Goal: Transaction & Acquisition: Purchase product/service

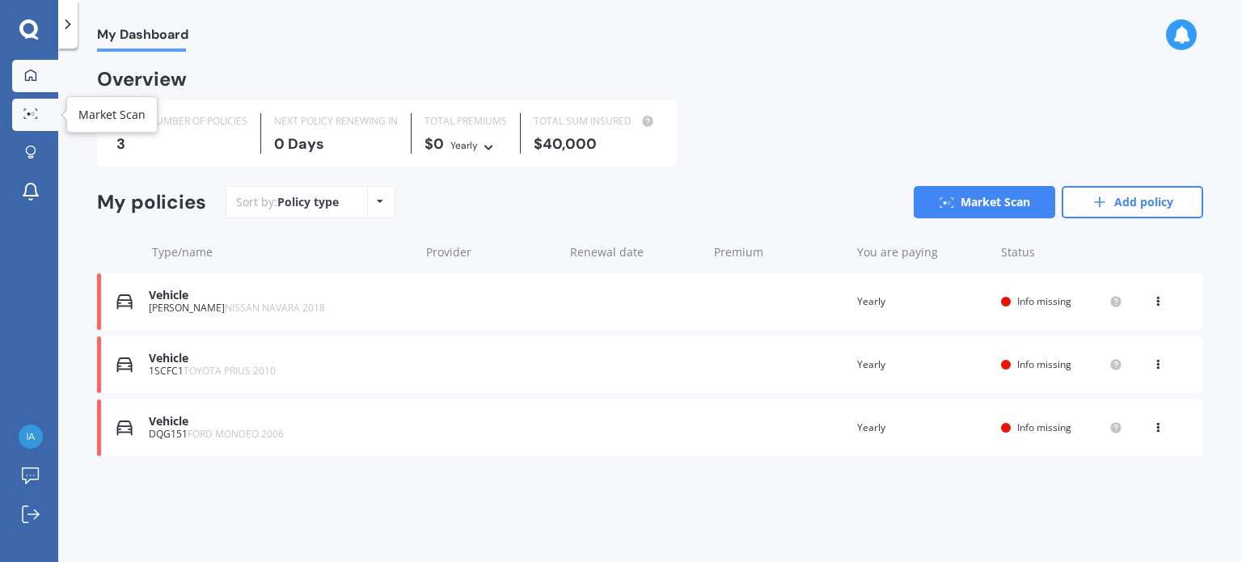
click at [34, 109] on icon at bounding box center [30, 113] width 15 height 11
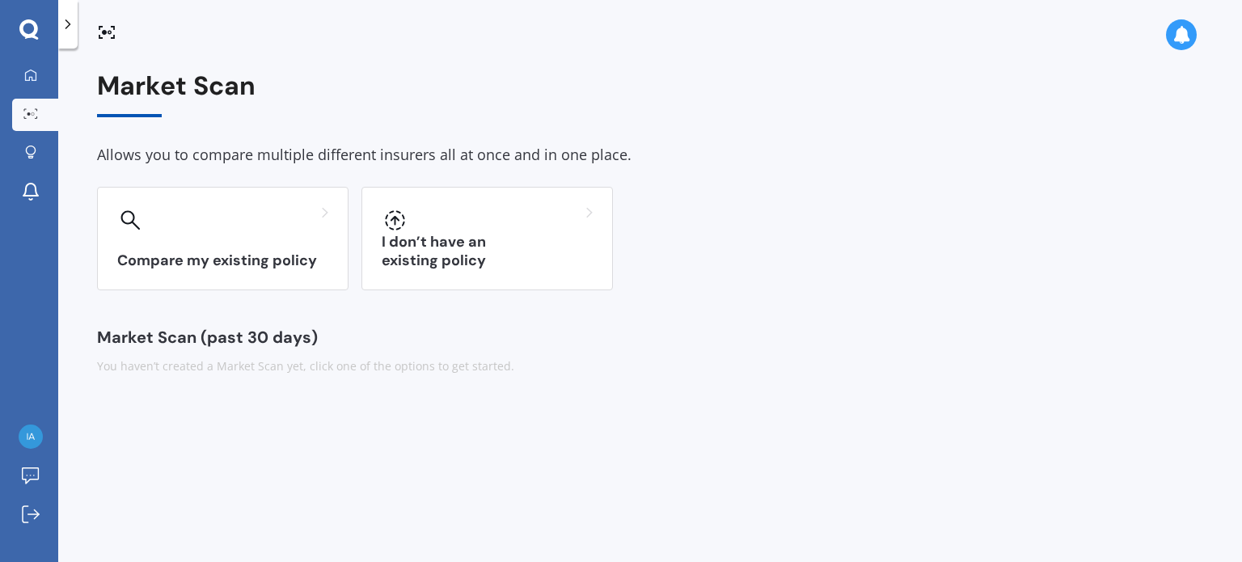
click at [30, 23] on icon at bounding box center [28, 29] width 19 height 21
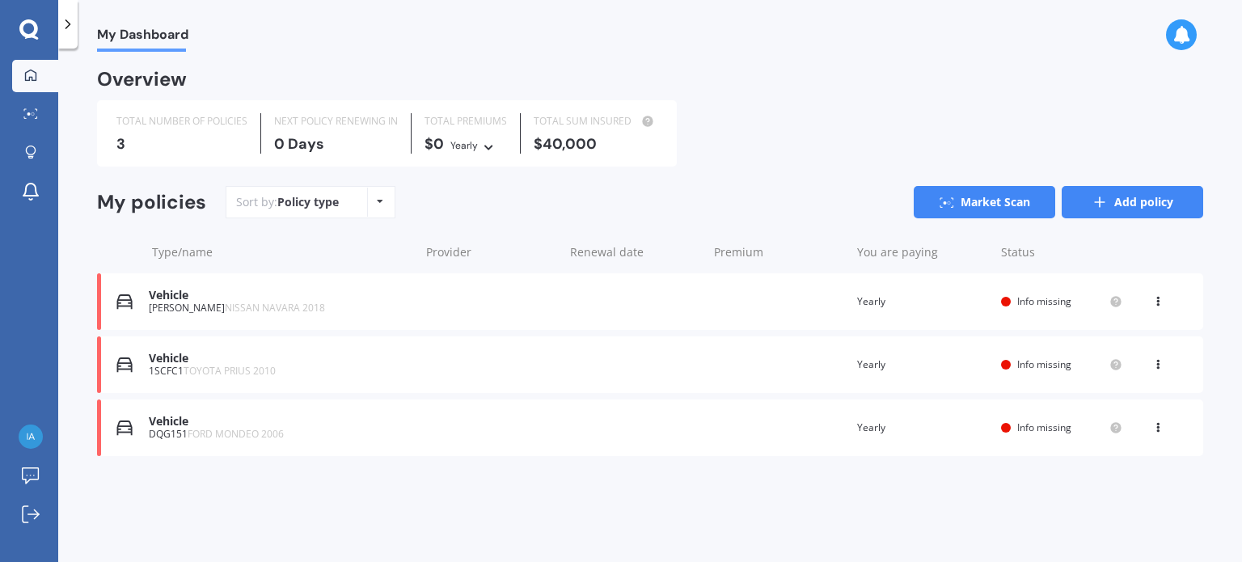
click at [1104, 205] on icon at bounding box center [1099, 202] width 16 height 16
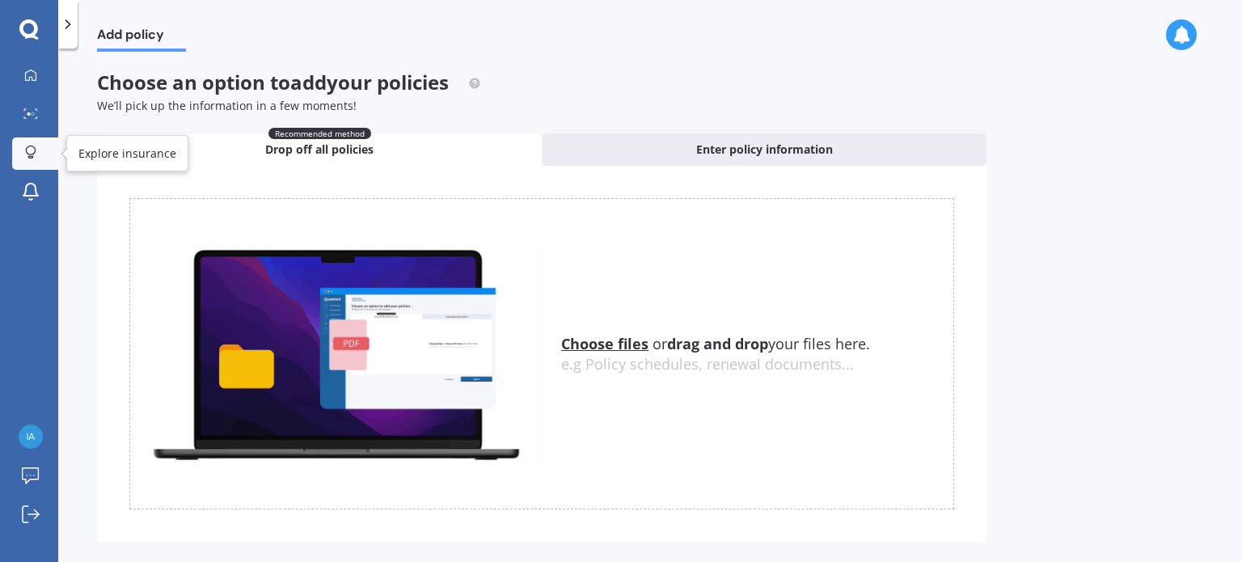
click at [32, 148] on icon at bounding box center [30, 152] width 11 height 14
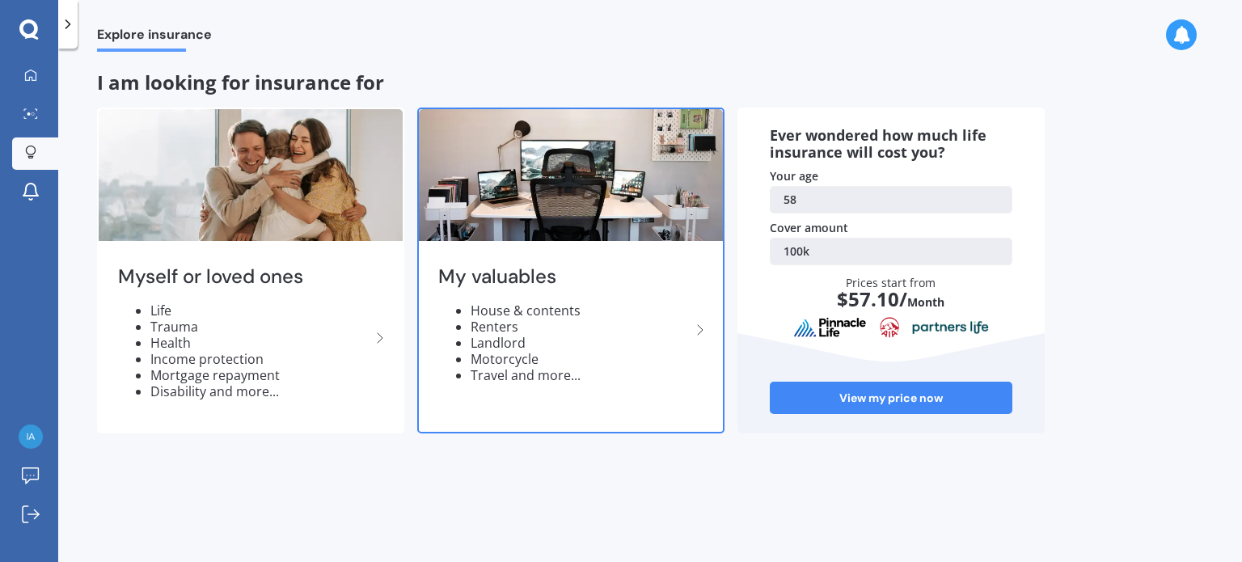
click at [535, 310] on li "House & contents" at bounding box center [580, 310] width 220 height 16
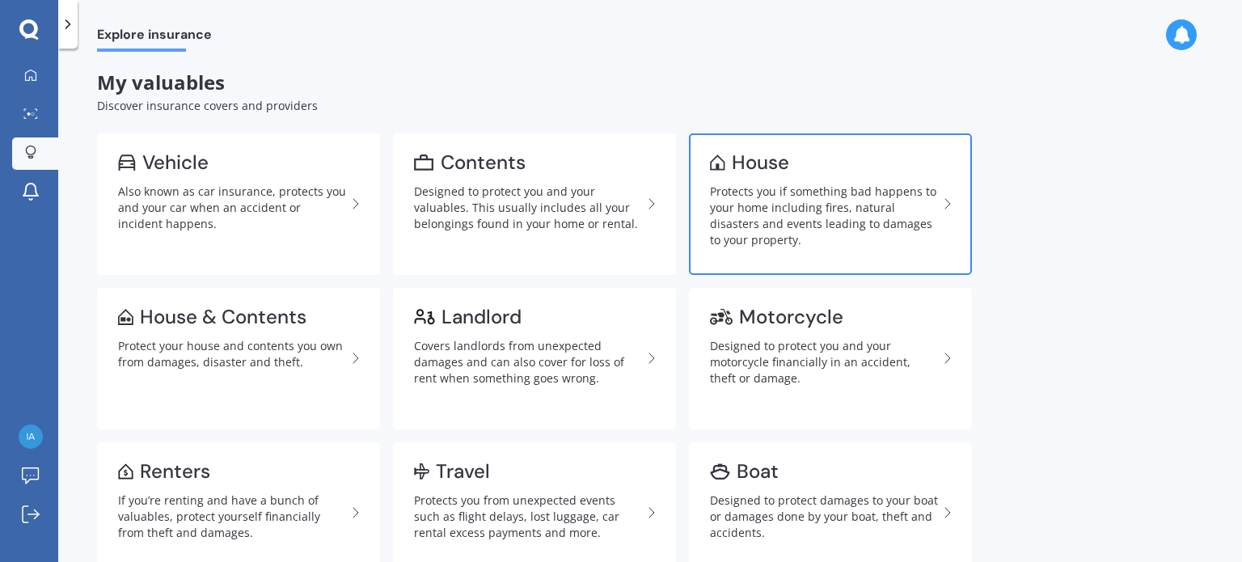
click at [772, 200] on div "Protects you if something bad happens to your home including fires, natural dis…" at bounding box center [824, 215] width 228 height 65
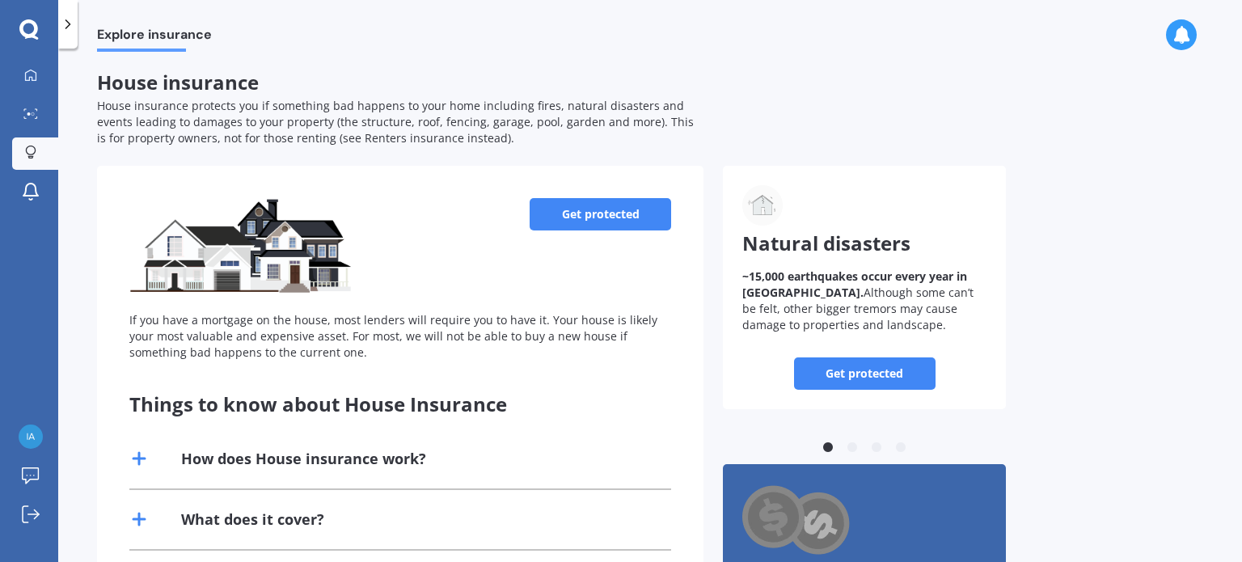
click at [595, 209] on link "Get protected" at bounding box center [599, 214] width 141 height 32
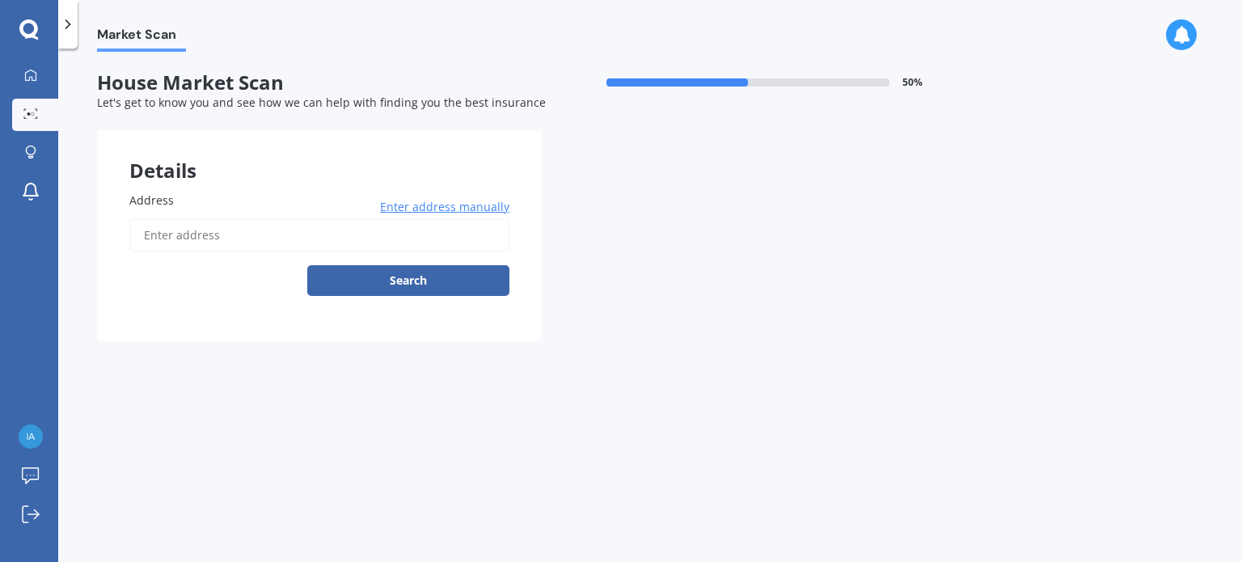
click at [218, 230] on input "Address" at bounding box center [319, 235] width 380 height 34
type input "[STREET_ADDRESS][PERSON_NAME]"
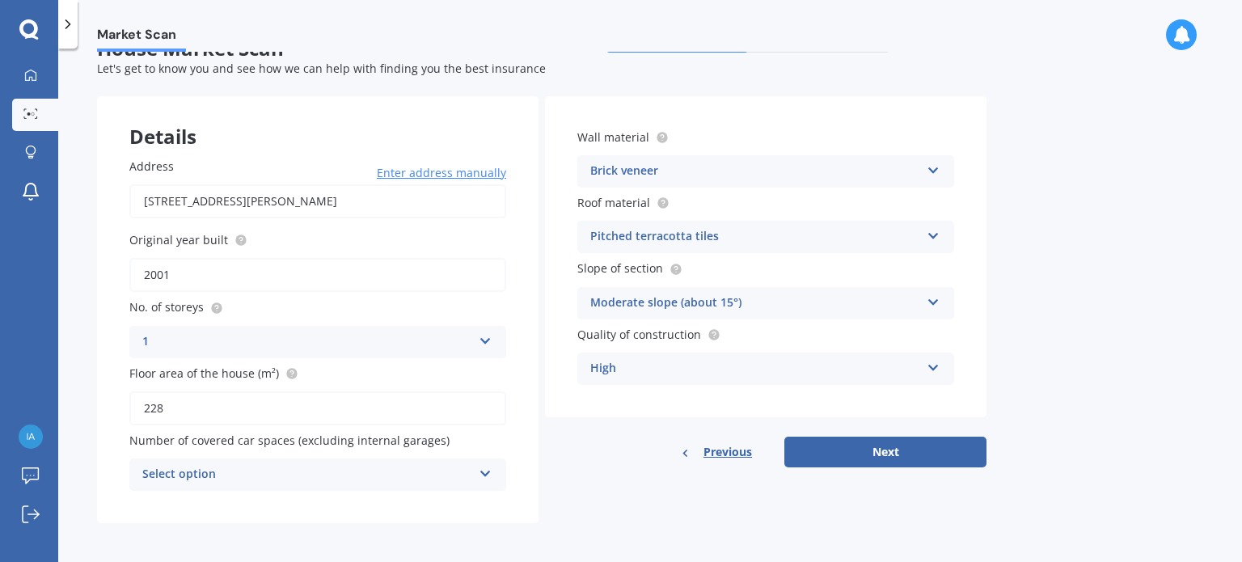
scroll to position [36, 0]
click at [849, 449] on button "Next" at bounding box center [885, 450] width 202 height 31
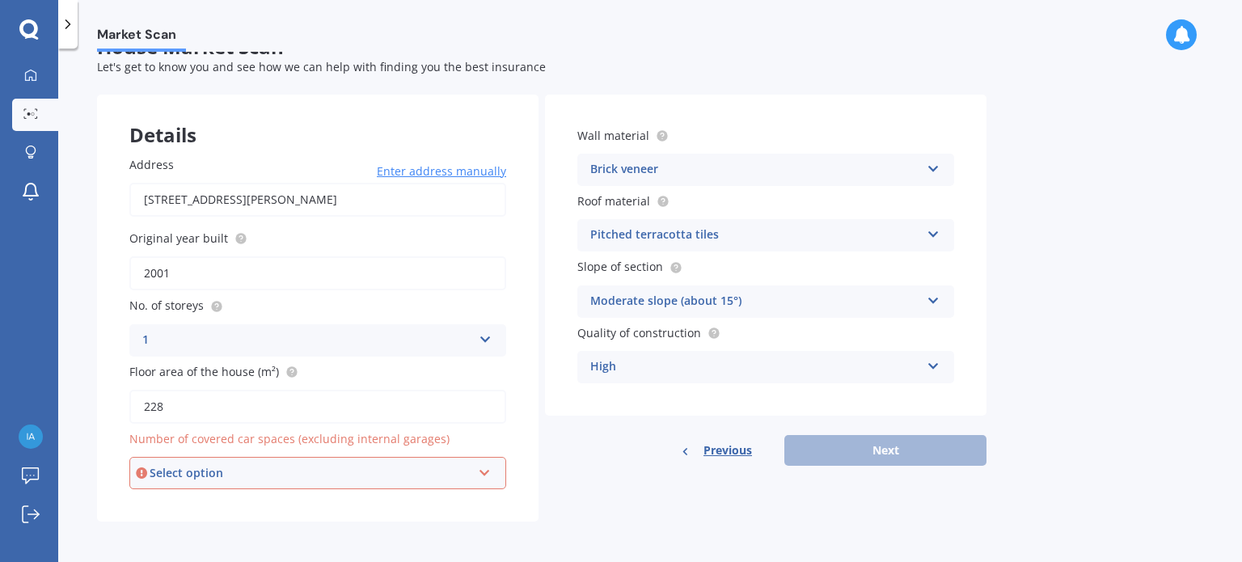
click at [487, 467] on icon at bounding box center [485, 469] width 14 height 11
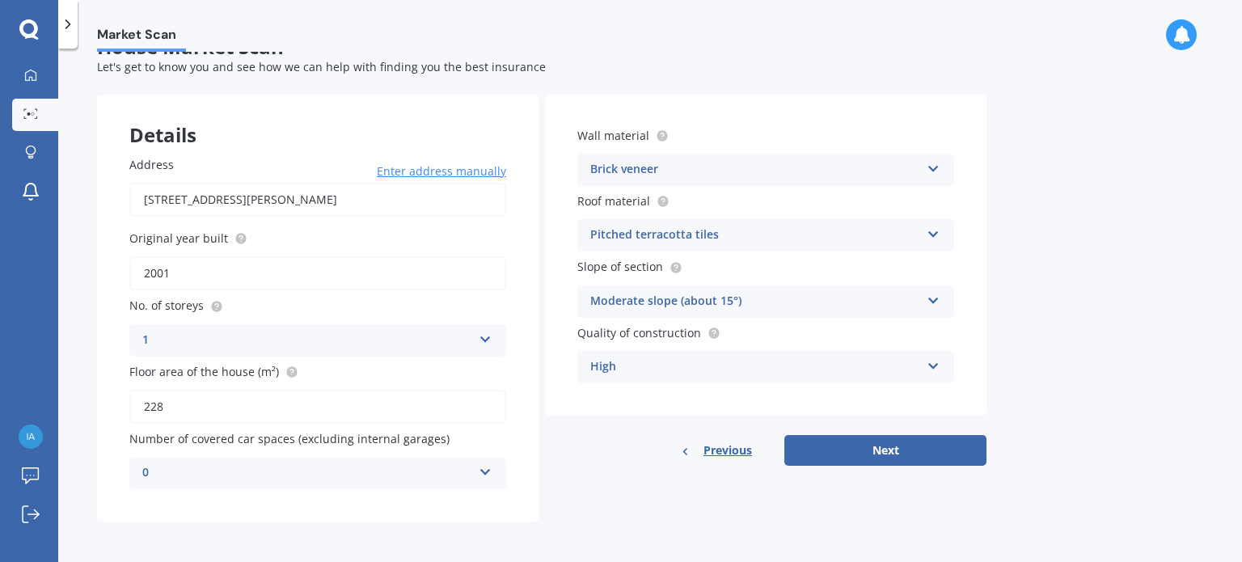
click at [531, 429] on div "Address [STREET_ADDRESS][PERSON_NAME] Enter address manually Search Original ye…" at bounding box center [317, 323] width 441 height 398
click at [850, 452] on button "Next" at bounding box center [885, 450] width 202 height 31
select select "01"
select select "1967"
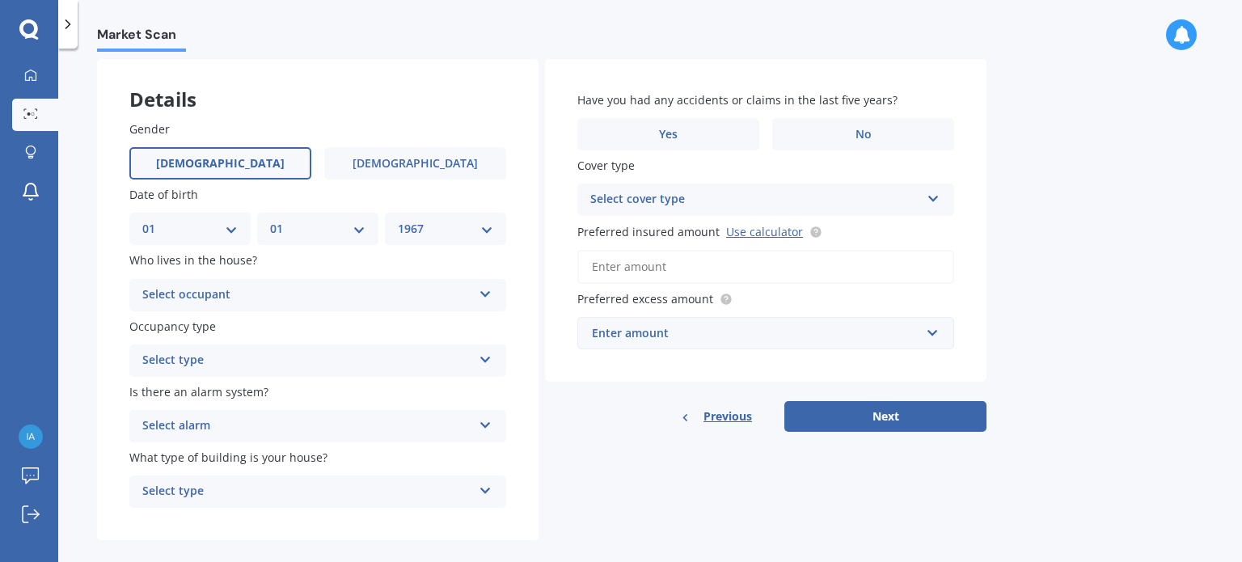
scroll to position [92, 0]
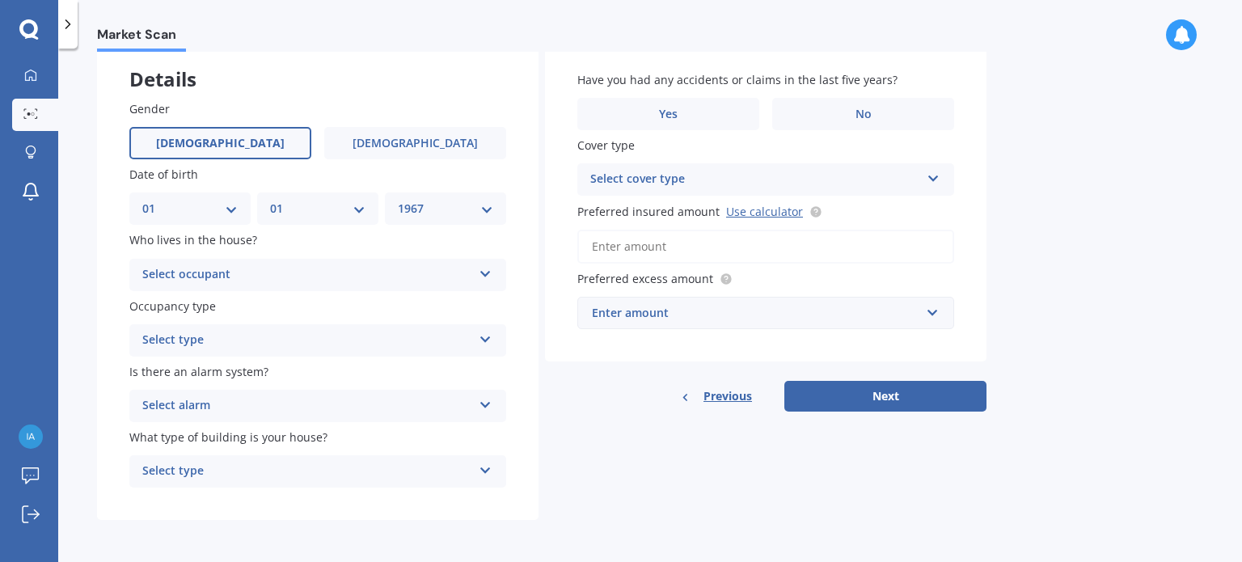
click at [484, 268] on icon at bounding box center [486, 270] width 14 height 11
click at [465, 301] on div "Owner" at bounding box center [317, 306] width 375 height 29
click at [490, 337] on icon at bounding box center [486, 336] width 14 height 11
click at [472, 365] on div "Permanent" at bounding box center [317, 371] width 375 height 29
click at [488, 407] on icon at bounding box center [486, 401] width 14 height 11
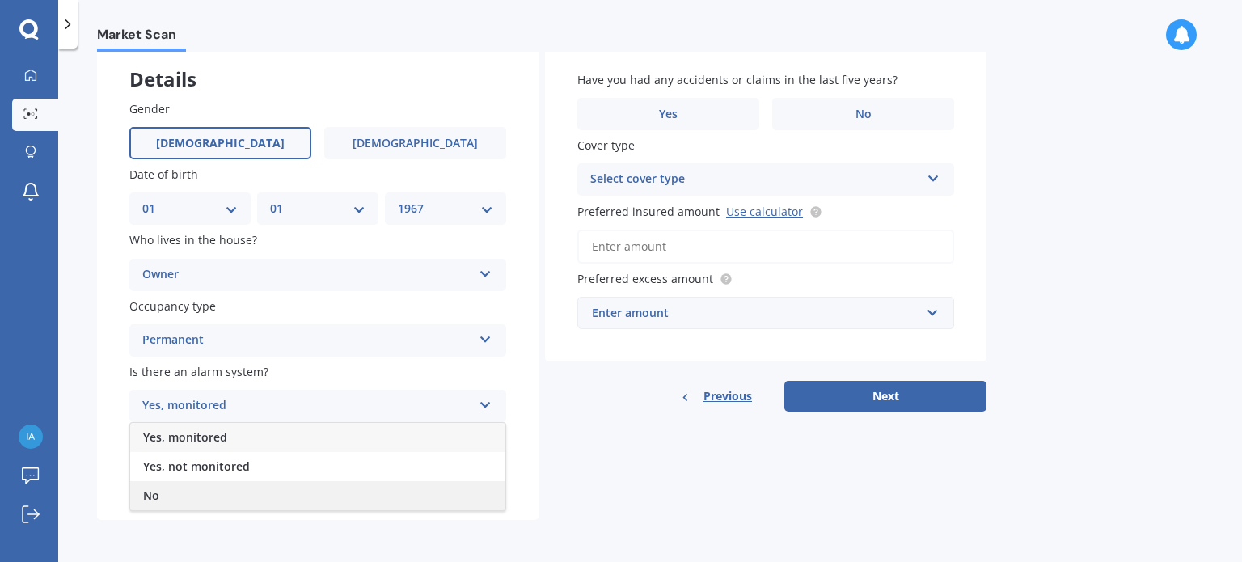
click at [431, 487] on div "No" at bounding box center [317, 495] width 375 height 29
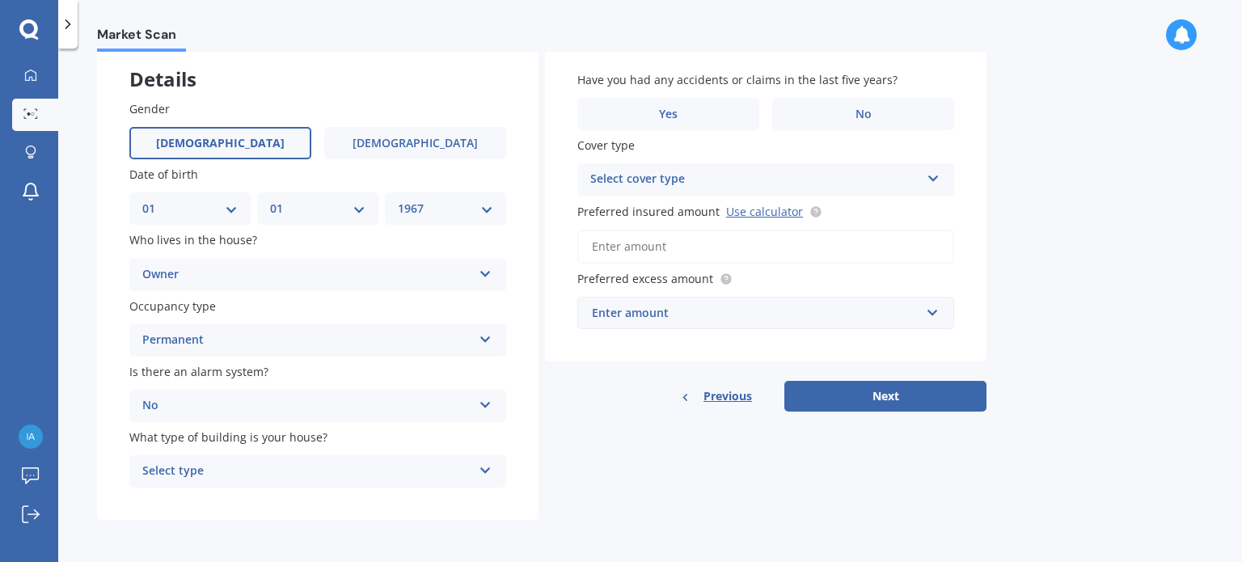
click at [482, 469] on icon at bounding box center [486, 467] width 14 height 11
click at [475, 466] on div "Freestanding Freestanding Multi-unit (in a block of 6 or less) Multi-unit (in a…" at bounding box center [317, 471] width 377 height 32
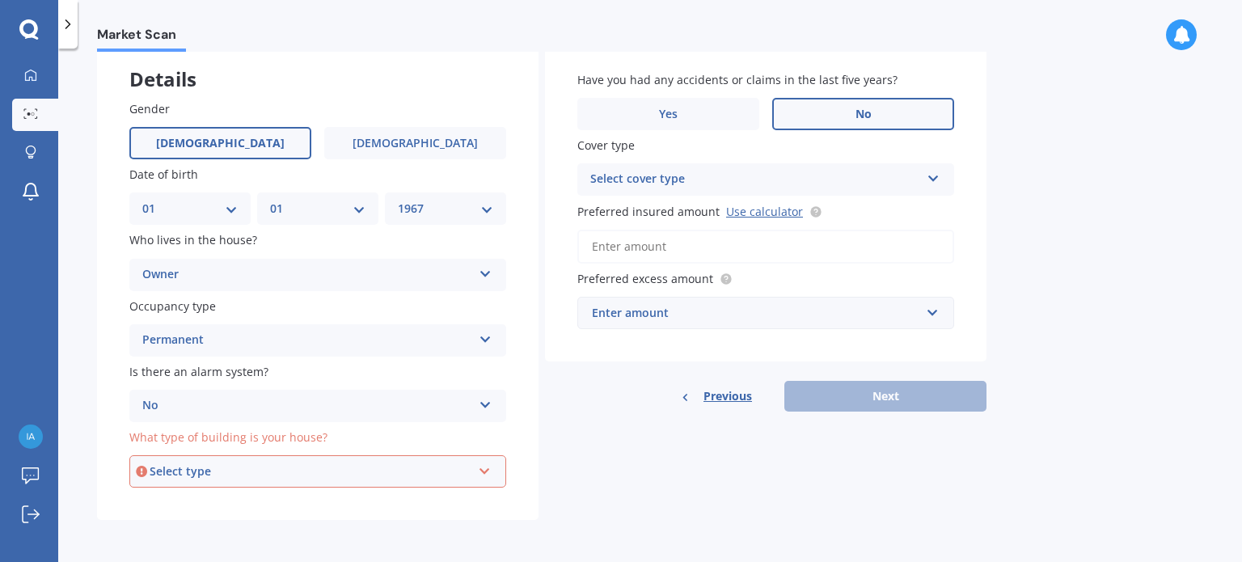
click at [858, 109] on span "No" at bounding box center [863, 115] width 16 height 14
click at [0, 0] on input "No" at bounding box center [0, 0] width 0 height 0
click at [935, 177] on icon at bounding box center [933, 175] width 14 height 11
click at [909, 189] on div "High High" at bounding box center [765, 179] width 377 height 32
click at [934, 179] on icon at bounding box center [933, 176] width 14 height 11
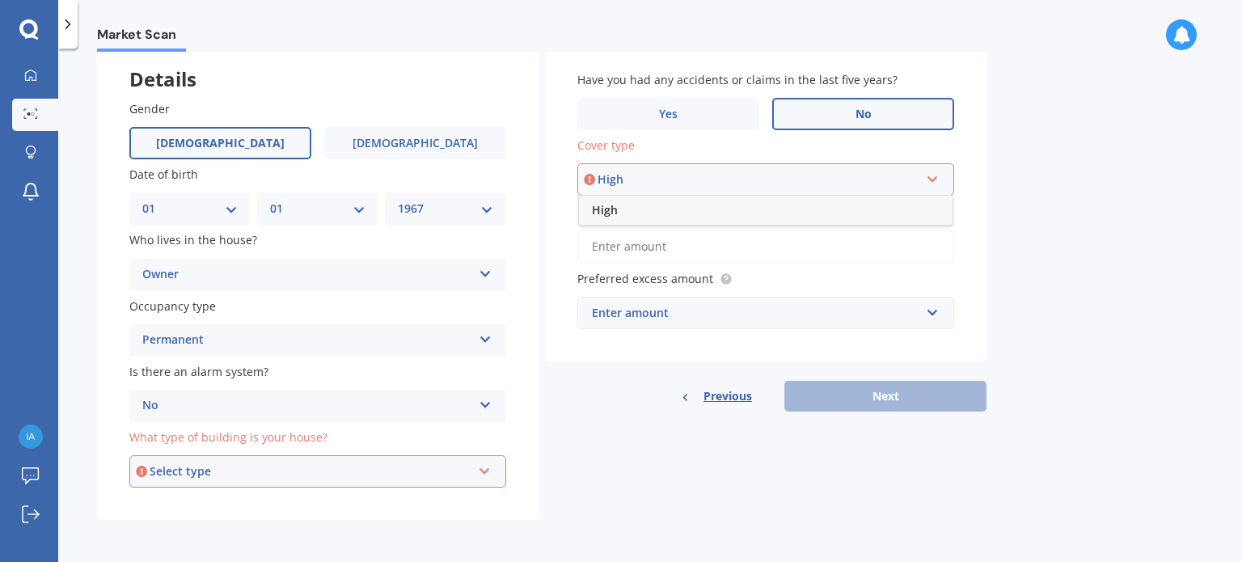
click at [874, 213] on div "High" at bounding box center [765, 210] width 373 height 29
click at [814, 238] on input "Preferred insured amount Use calculator" at bounding box center [765, 247] width 377 height 34
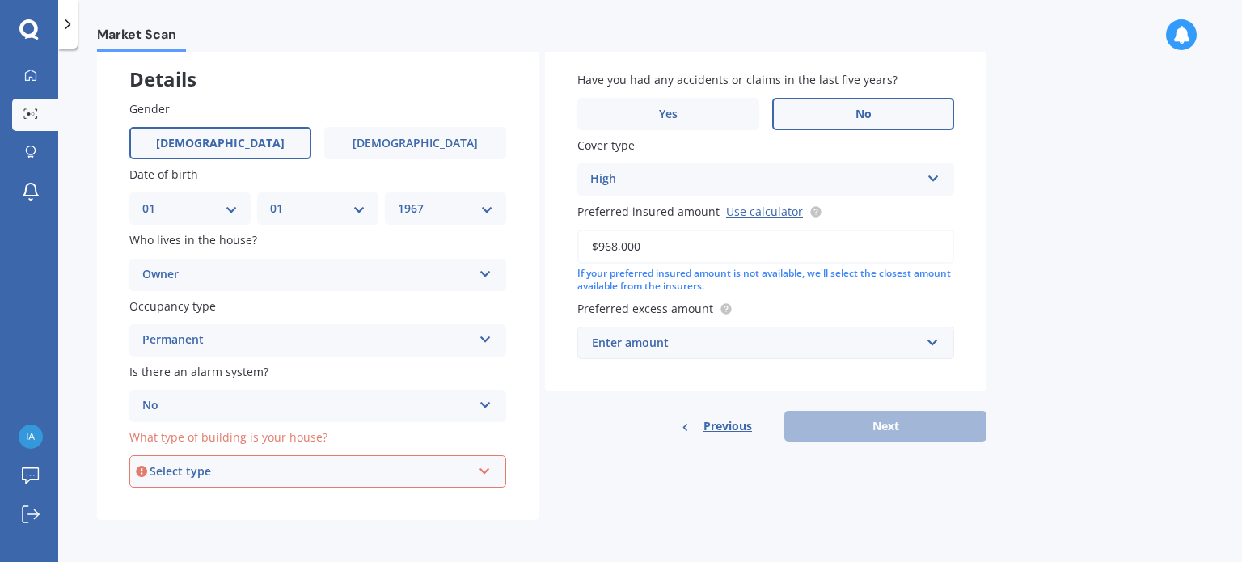
type input "$968,000"
click at [935, 345] on input "text" at bounding box center [760, 342] width 362 height 31
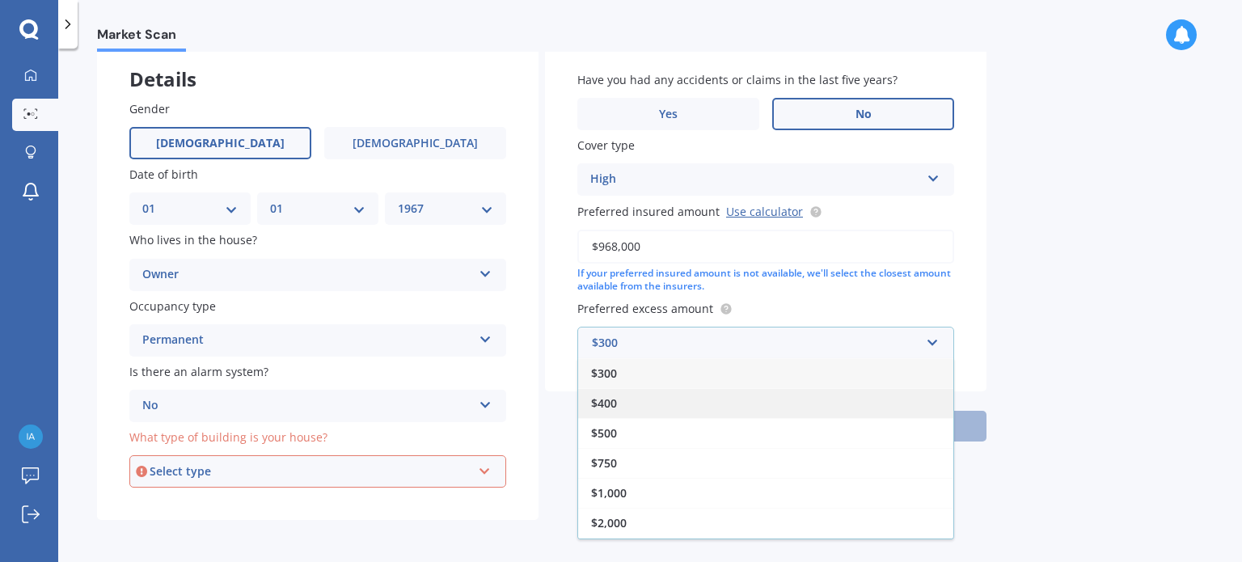
click at [847, 410] on div "$400" at bounding box center [765, 403] width 375 height 30
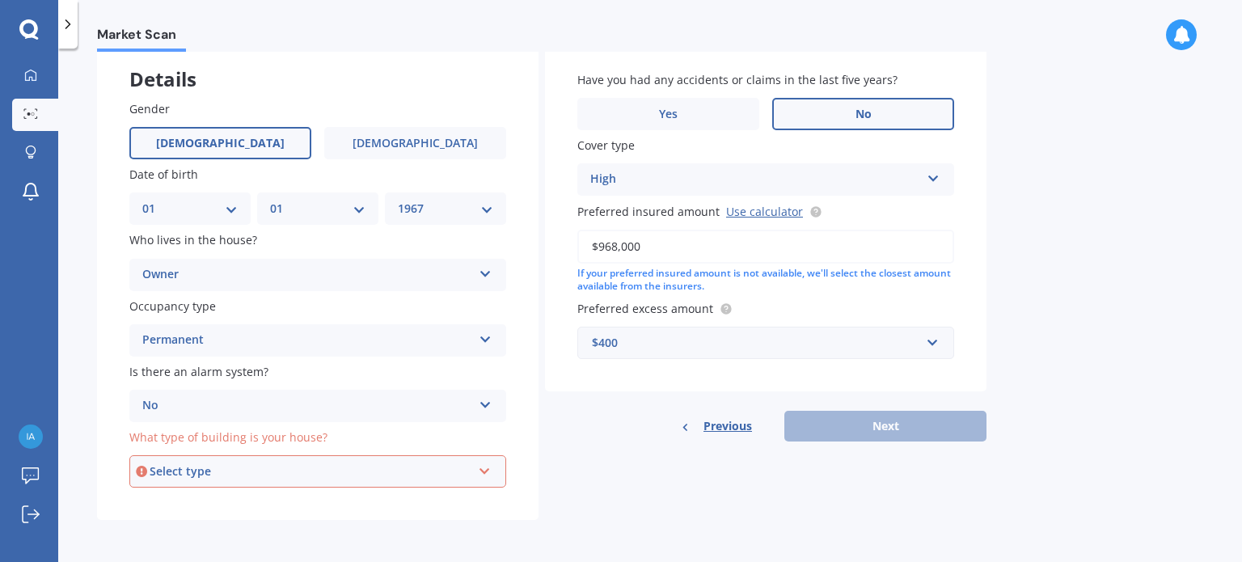
click at [479, 468] on icon at bounding box center [485, 467] width 14 height 11
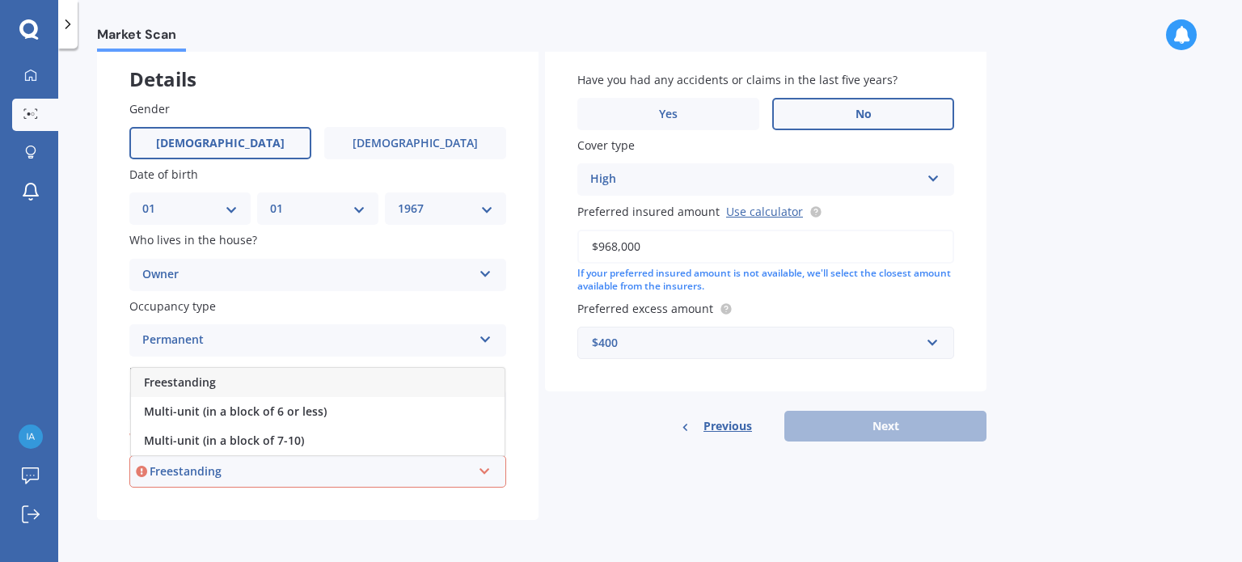
click at [201, 474] on div "Freestanding" at bounding box center [311, 471] width 322 height 18
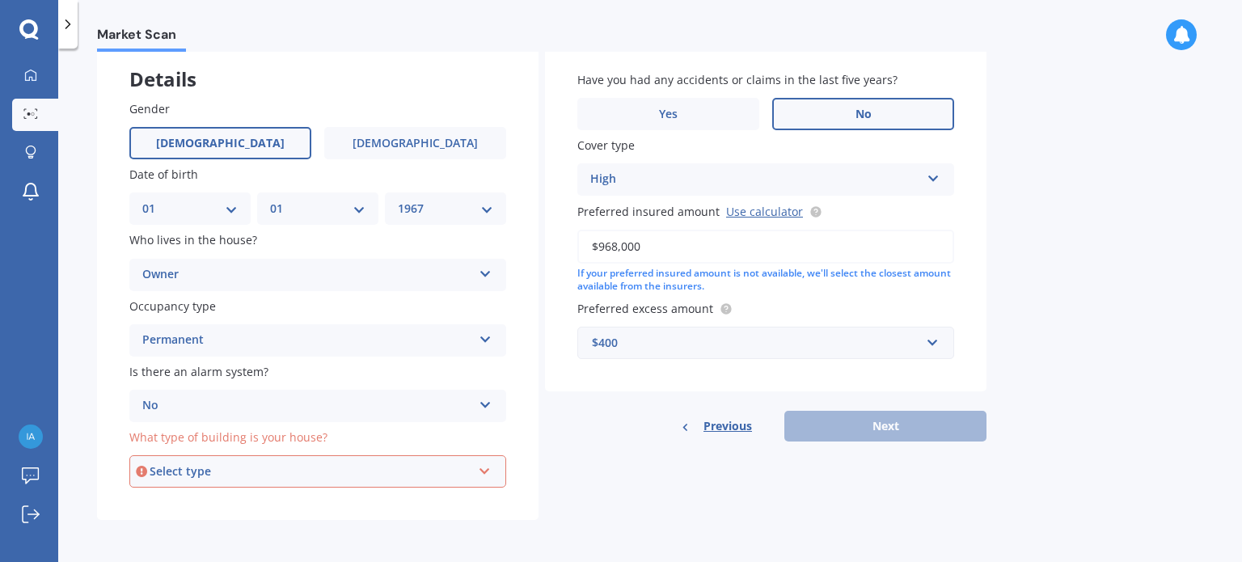
click at [483, 467] on icon at bounding box center [485, 467] width 14 height 11
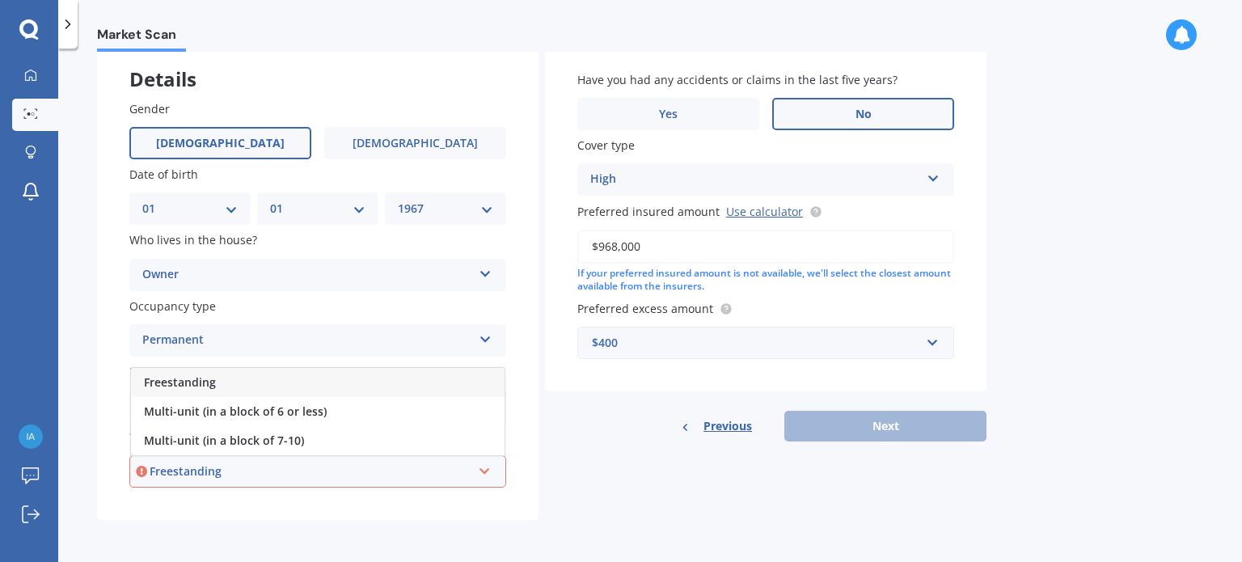
click at [295, 470] on div "Freestanding" at bounding box center [311, 471] width 322 height 18
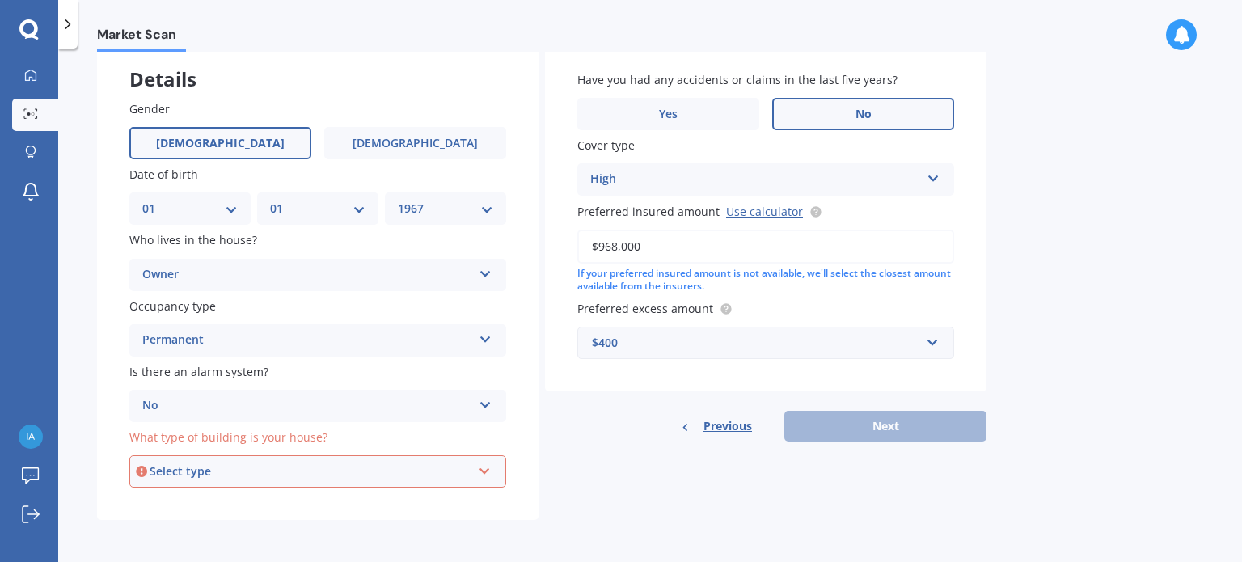
click at [226, 465] on div "Select type" at bounding box center [311, 471] width 322 height 18
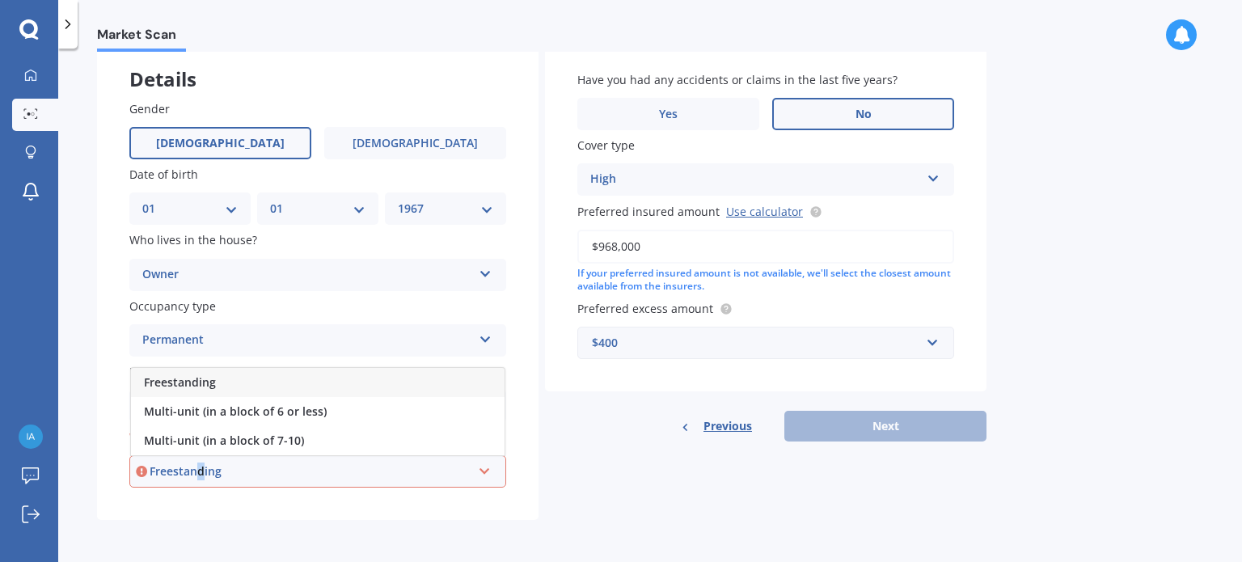
click at [200, 468] on div "Freestanding" at bounding box center [311, 471] width 322 height 18
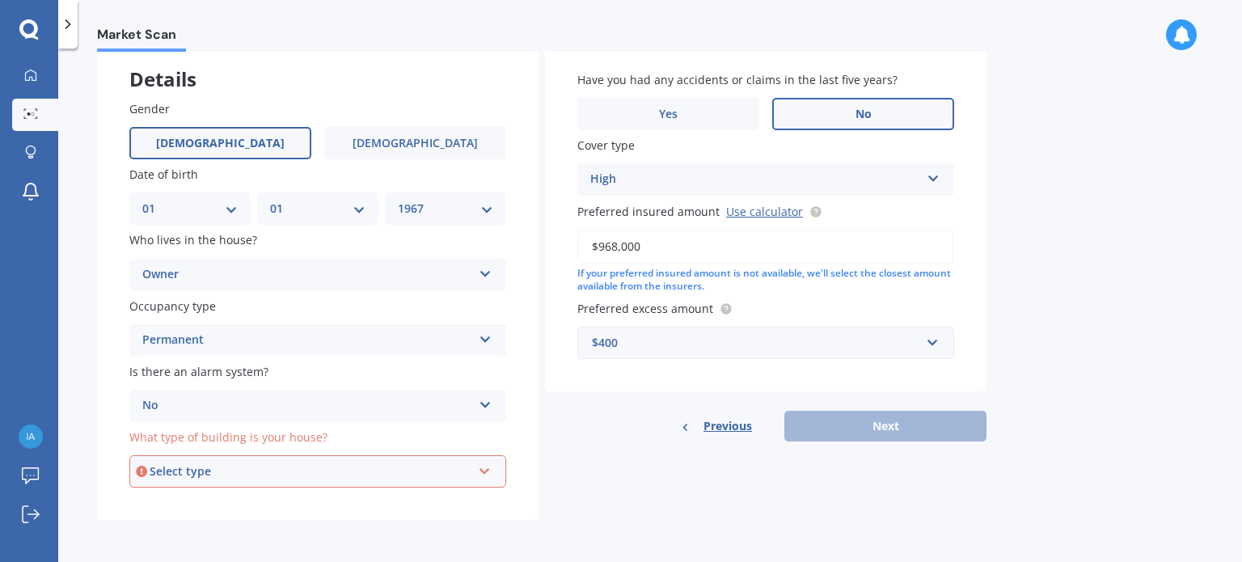
click at [200, 471] on div "Select type" at bounding box center [311, 471] width 322 height 18
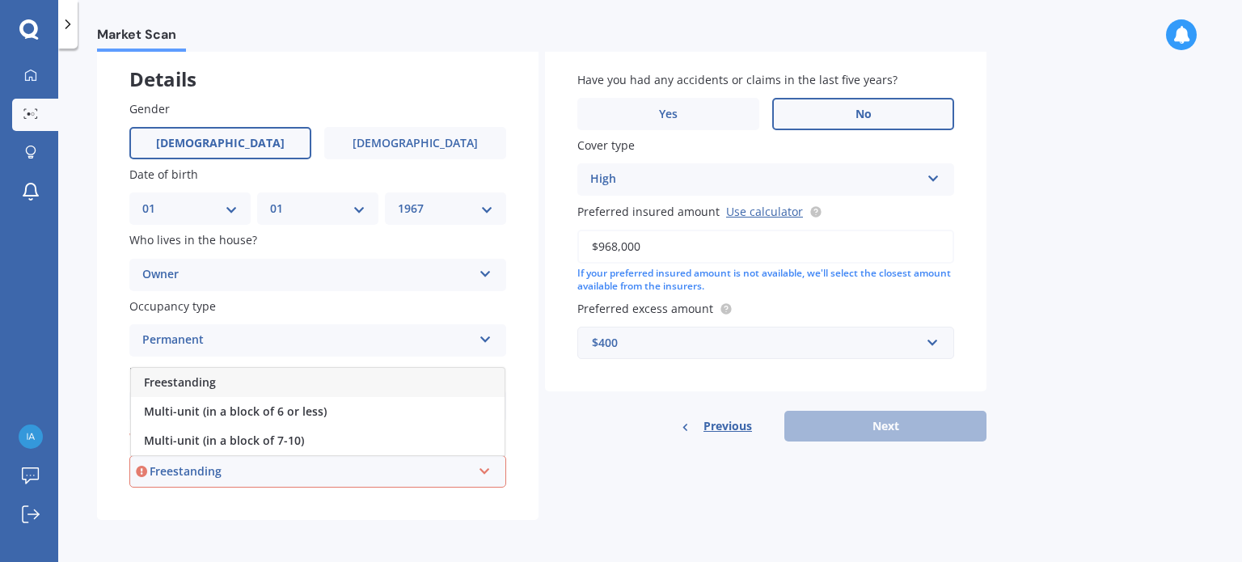
click at [372, 378] on div "Freestanding" at bounding box center [317, 382] width 373 height 29
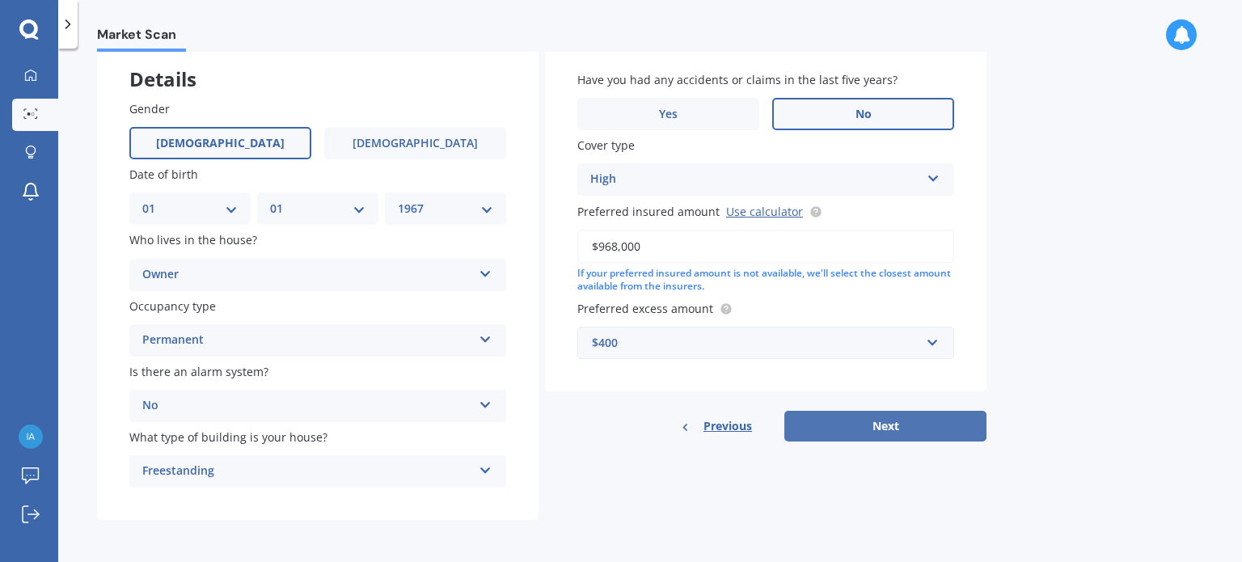
click at [892, 424] on button "Next" at bounding box center [885, 426] width 202 height 31
select select "01"
select select "1967"
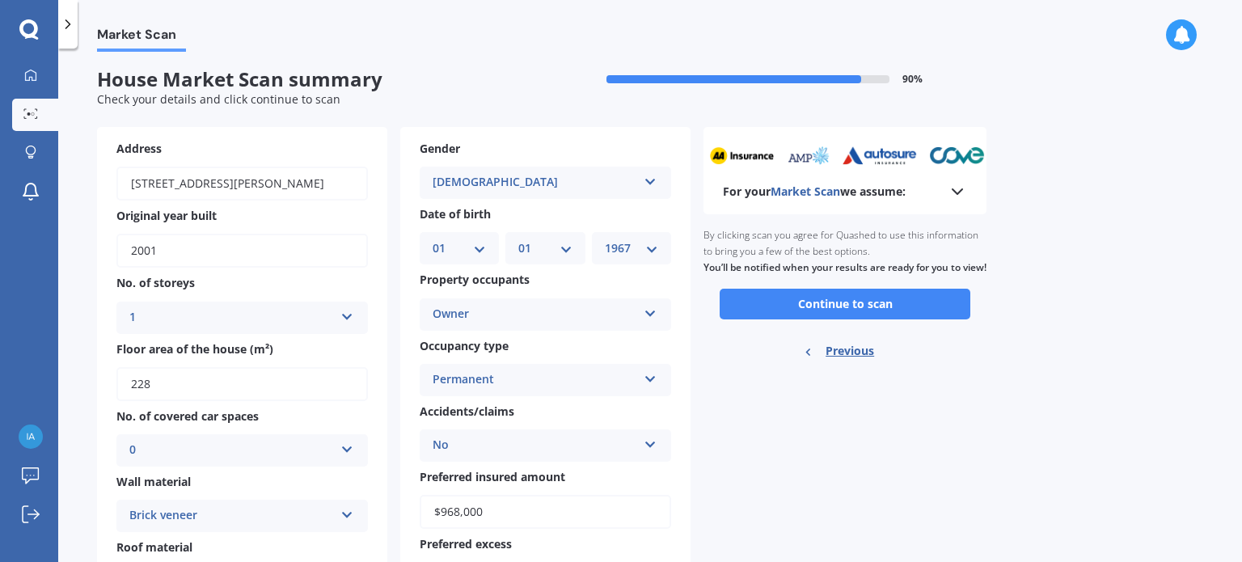
scroll to position [0, 0]
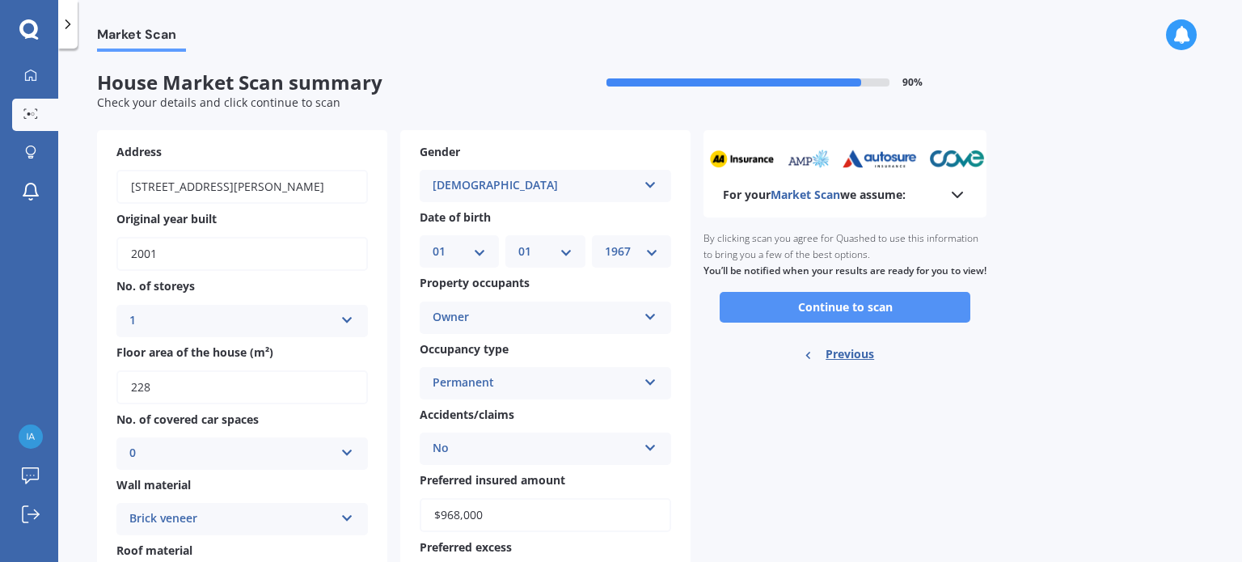
click at [828, 316] on button "Continue to scan" at bounding box center [844, 307] width 251 height 31
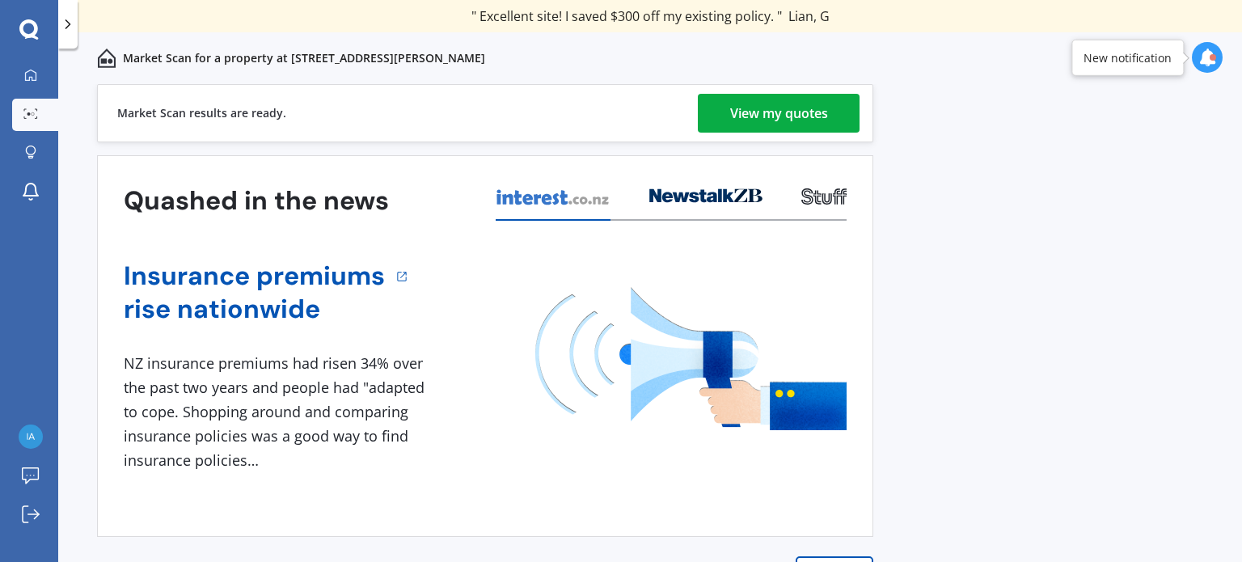
click at [795, 111] on div "View my quotes" at bounding box center [779, 113] width 98 height 39
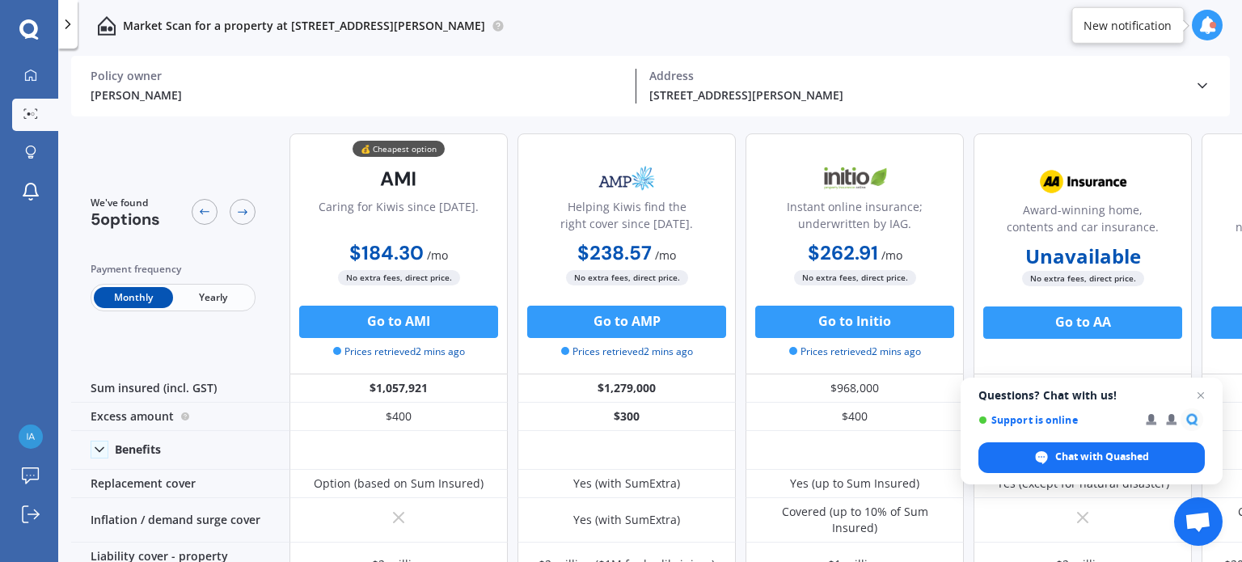
click at [219, 296] on span "Yearly" at bounding box center [212, 297] width 79 height 21
drag, startPoint x: 831, startPoint y: 243, endPoint x: 844, endPoint y: 250, distance: 14.5
click at [761, 258] on div "$2,873.22 / yr $2,873.22 / yr $262.91 / mo" at bounding box center [854, 254] width 218 height 32
